Goal: Answer question/provide support

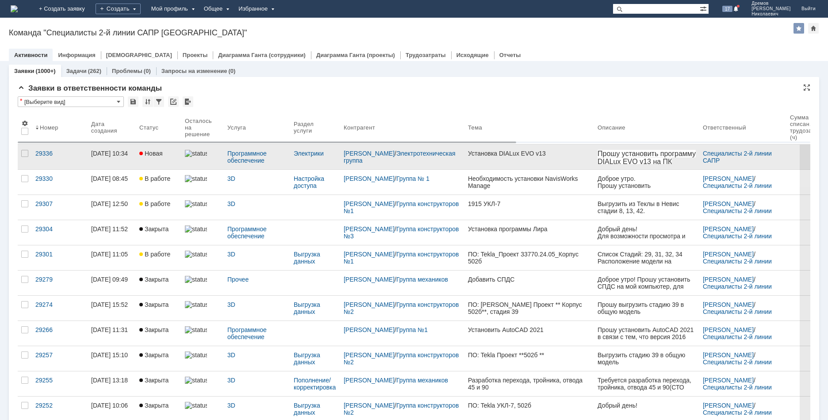
click at [488, 157] on link "Установка DIALux EVO v13" at bounding box center [529, 157] width 130 height 25
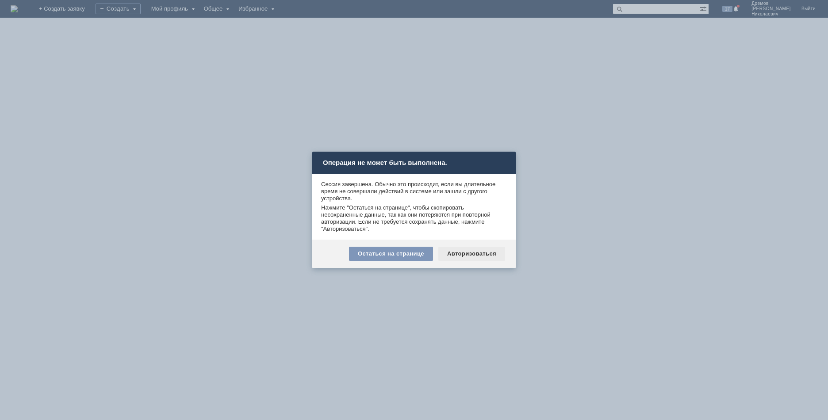
click at [473, 248] on div "Авторизоваться" at bounding box center [471, 254] width 67 height 14
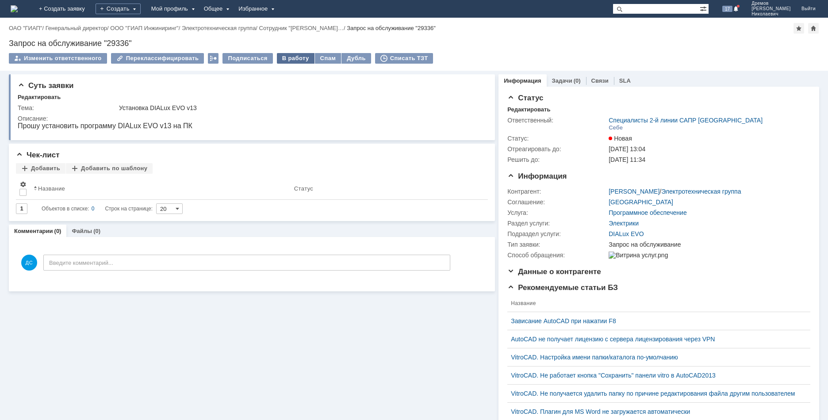
click at [287, 59] on div "В работу" at bounding box center [296, 58] width 38 height 11
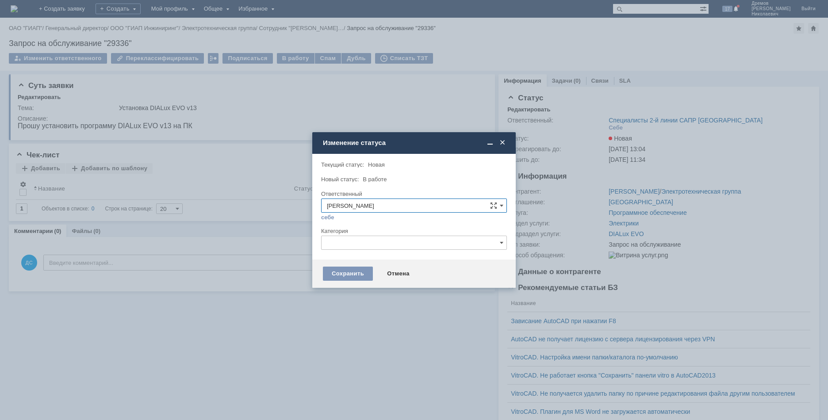
click at [337, 248] on input "text" at bounding box center [414, 243] width 186 height 14
click at [394, 202] on input "[PERSON_NAME]" at bounding box center [414, 206] width 186 height 14
click at [431, 185] on div at bounding box center [414, 187] width 186 height 6
type input "[PERSON_NAME]"
click at [340, 276] on div "Сохранить" at bounding box center [348, 274] width 50 height 14
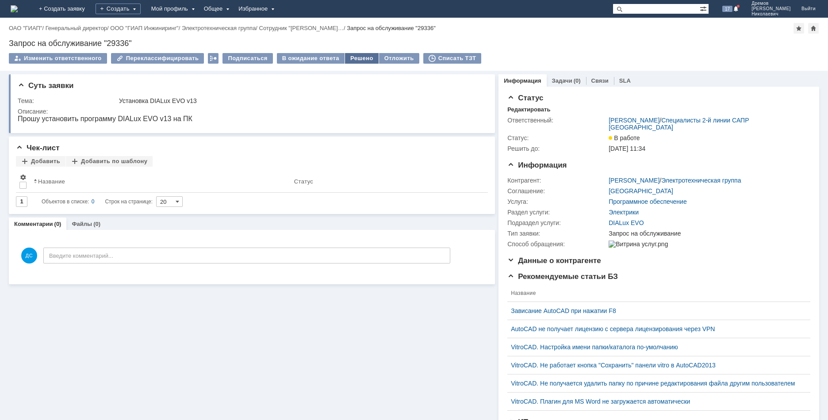
click at [348, 57] on div "Решено" at bounding box center [362, 58] width 34 height 11
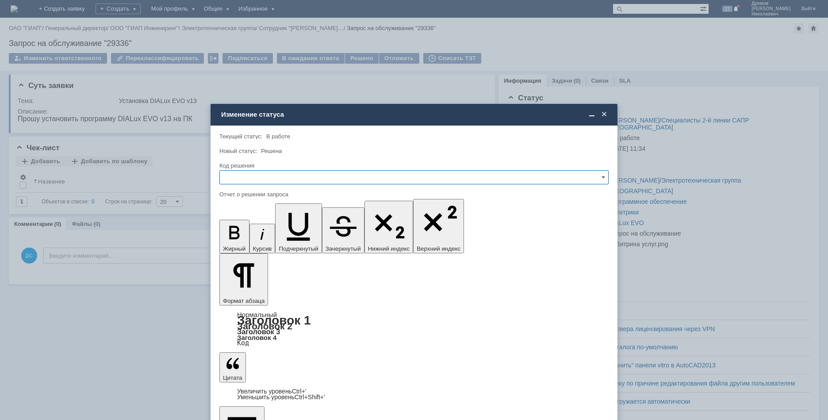
click at [238, 168] on div "Код решения" at bounding box center [412, 166] width 387 height 6
click at [238, 173] on input "text" at bounding box center [413, 177] width 389 height 14
click at [267, 235] on span "Решено" at bounding box center [414, 237] width 378 height 7
type input "Решено"
